Goal: Transaction & Acquisition: Download file/media

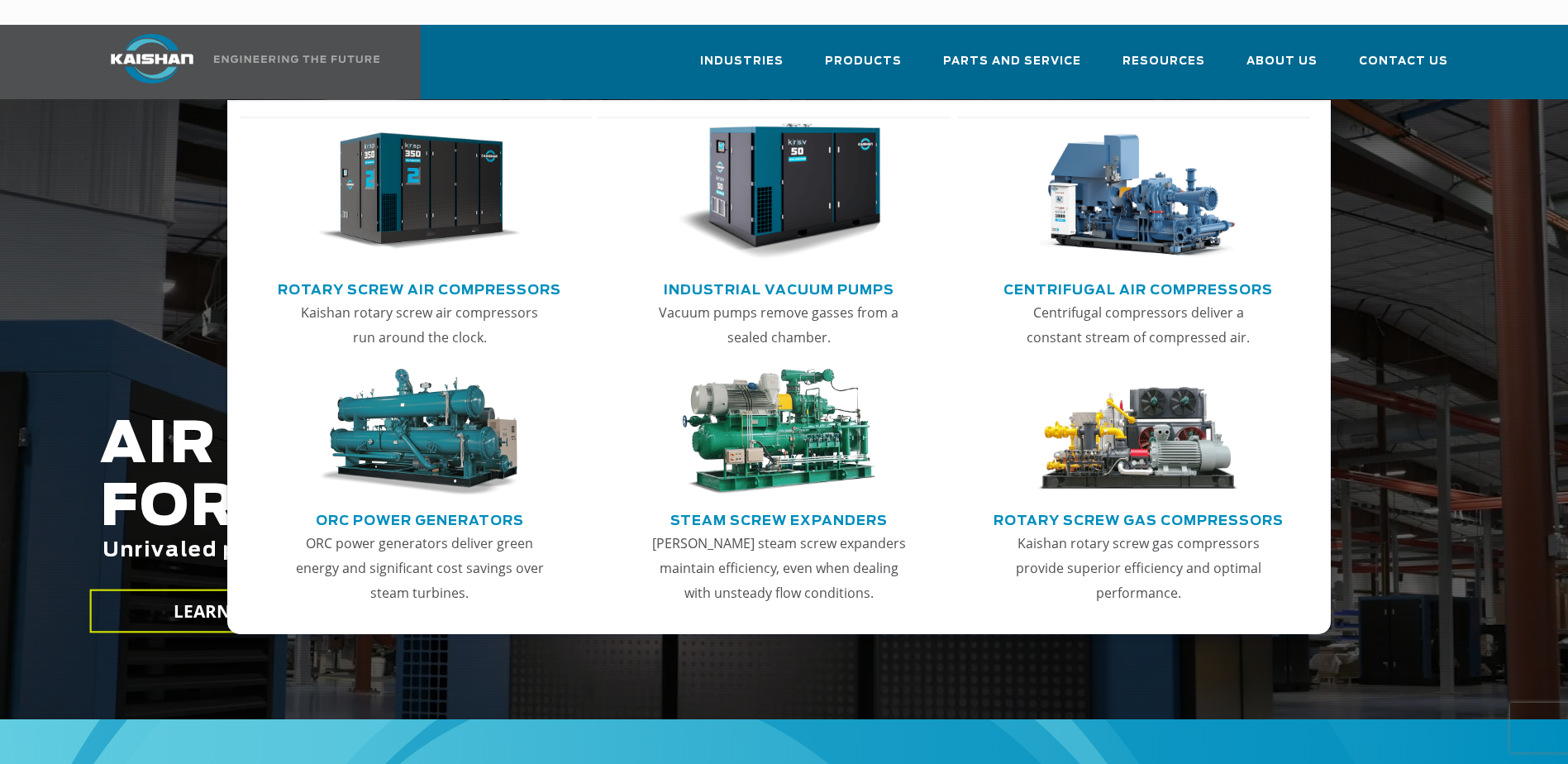
click at [469, 174] on img "Main menu" at bounding box center [418, 192] width 203 height 137
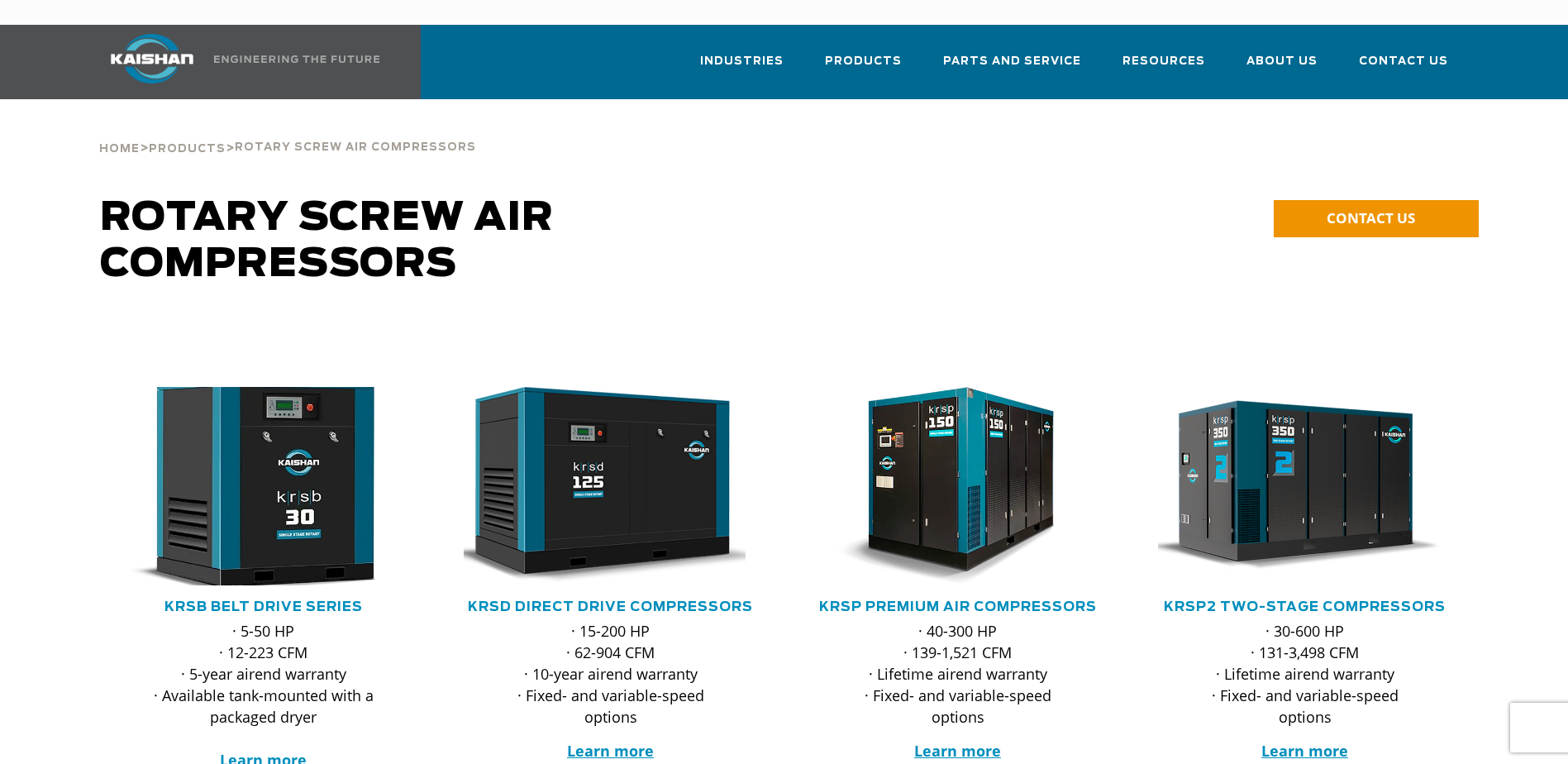
click at [338, 447] on img at bounding box center [251, 486] width 324 height 219
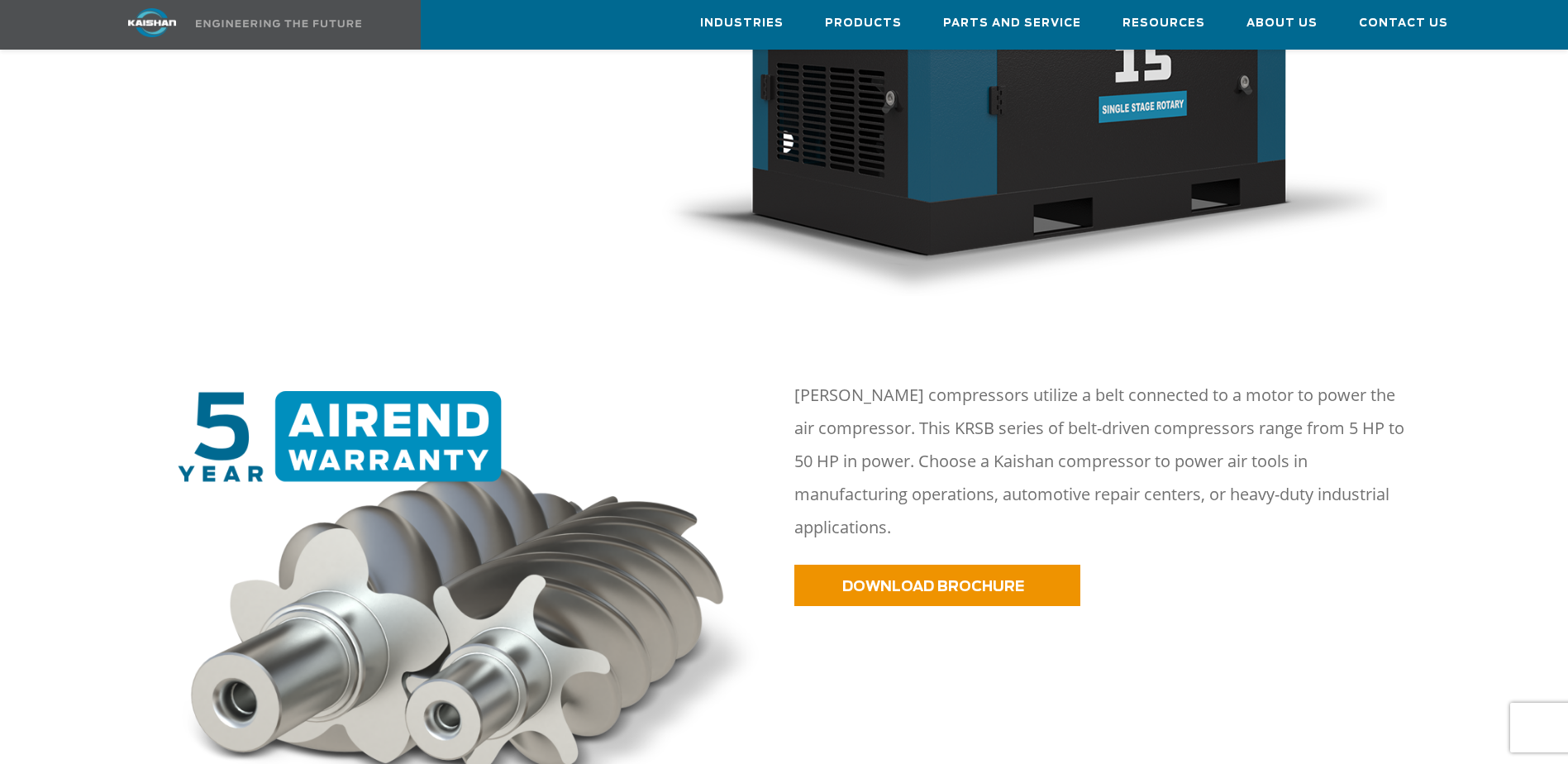
scroll to position [656, 0]
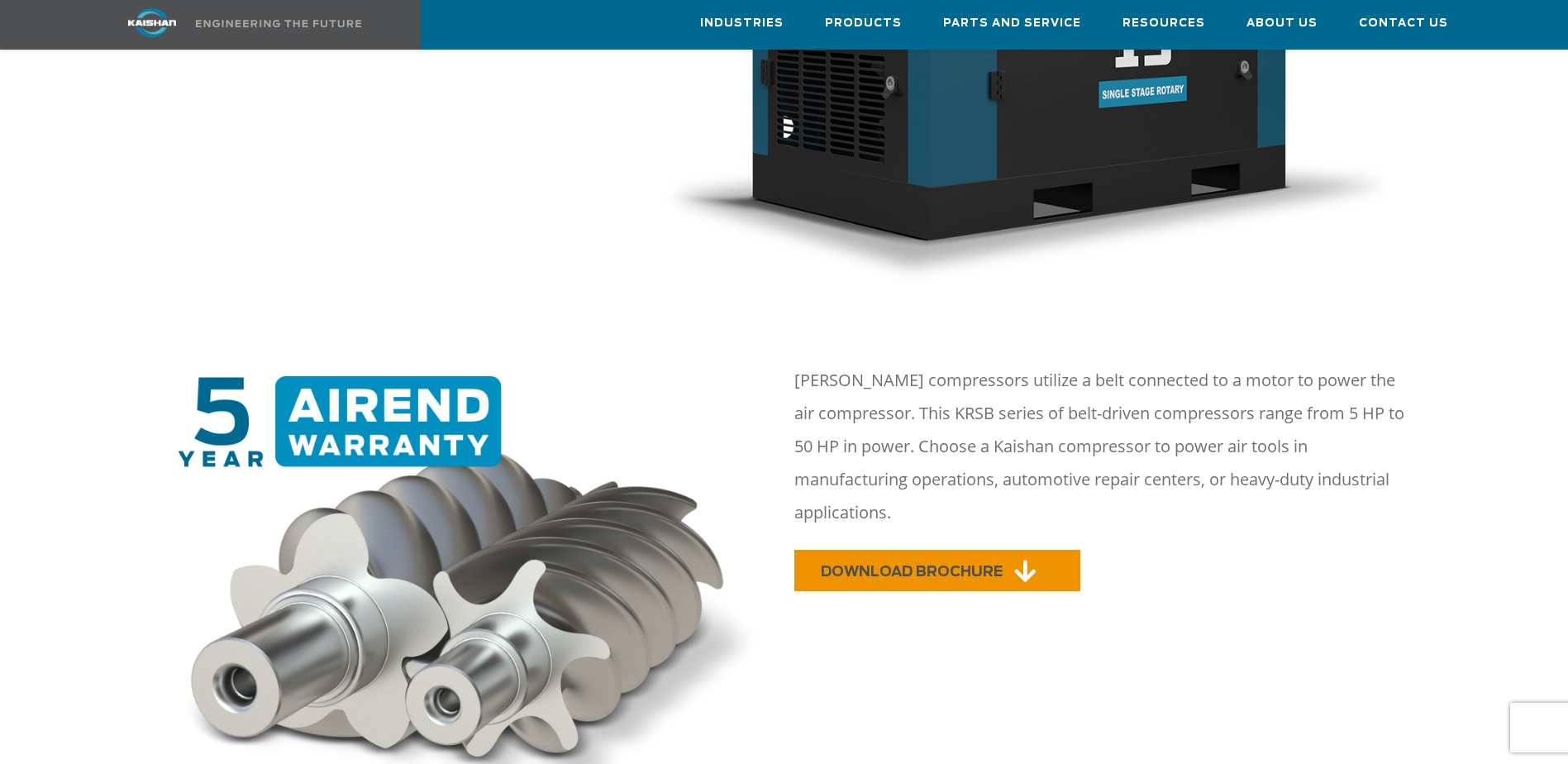
click at [893, 550] on link "DOWNLOAD BROCHURE" at bounding box center [937, 570] width 286 height 41
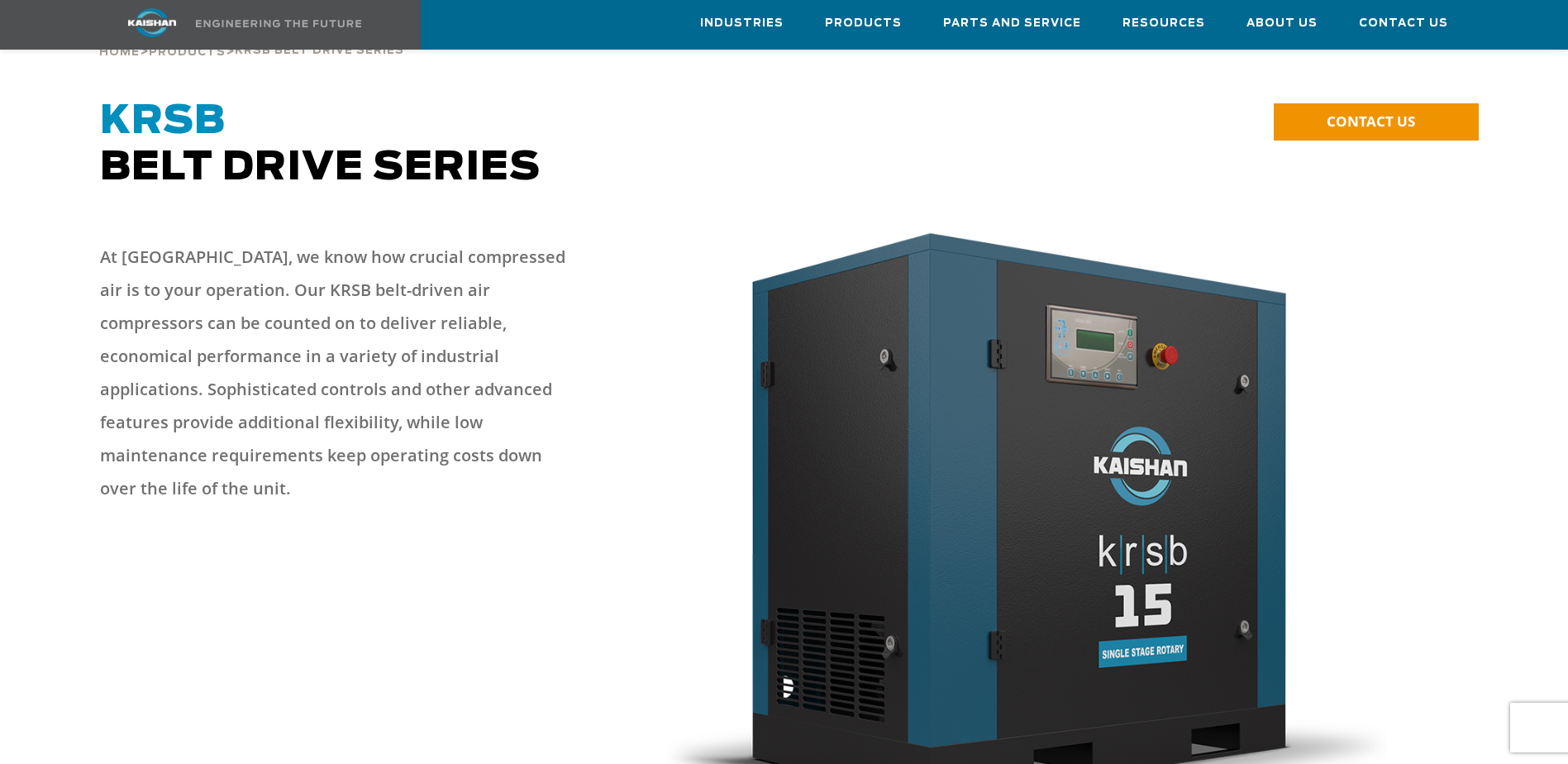
scroll to position [85, 0]
